Goal: Task Accomplishment & Management: Use online tool/utility

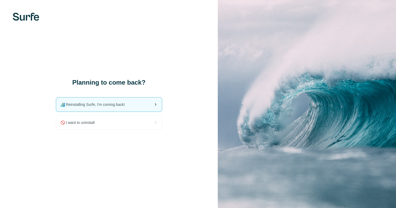
click at [129, 102] on span "🏄🏻‍♂️ Reinstalling Surfe, I'm coming back!" at bounding box center [94, 104] width 69 height 5
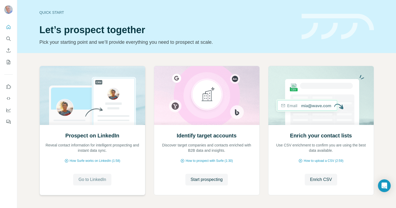
click at [95, 176] on span "Go to LinkedIn" at bounding box center [92, 179] width 28 height 6
